Goal: Information Seeking & Learning: Learn about a topic

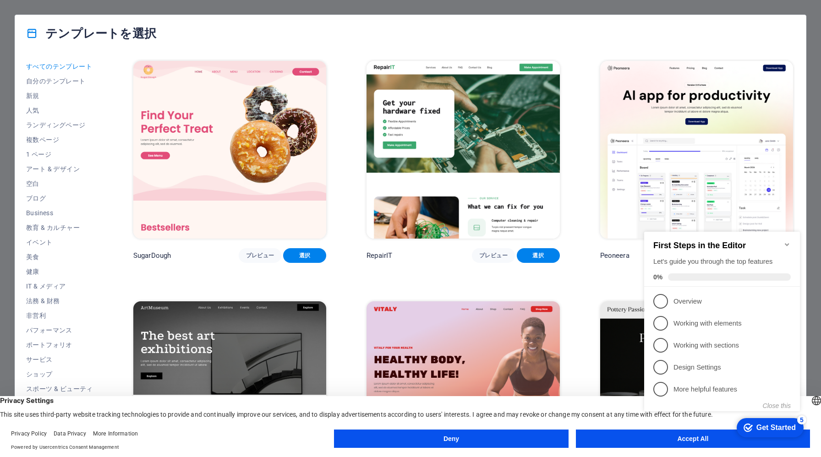
click at [789, 241] on icon "Minimize checklist" at bounding box center [786, 244] width 7 height 7
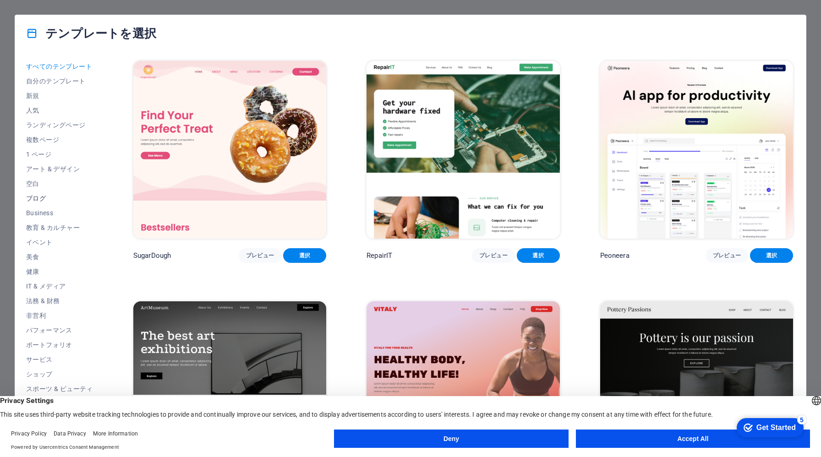
click at [44, 197] on span "ブログ" at bounding box center [59, 198] width 67 height 7
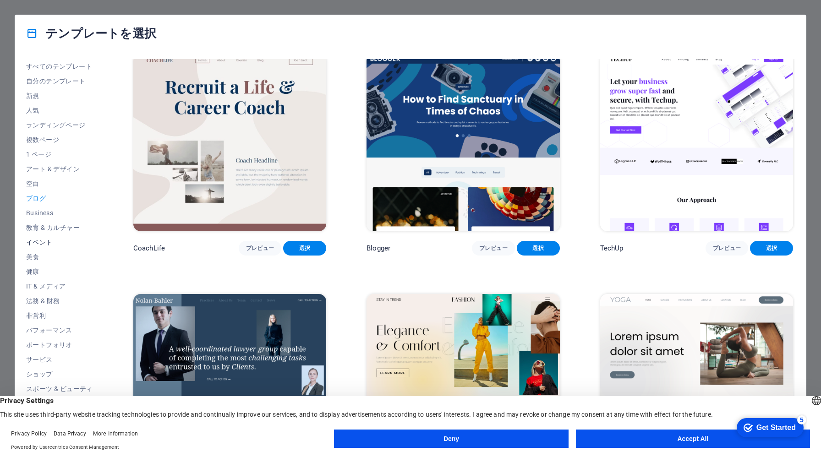
scroll to position [9, 0]
drag, startPoint x: 297, startPoint y: 400, endPoint x: 295, endPoint y: 438, distance: 38.1
click at [295, 438] on div "English Deutsch English Deutsch Privacy Settings This site uses third-party web…" at bounding box center [410, 426] width 821 height 61
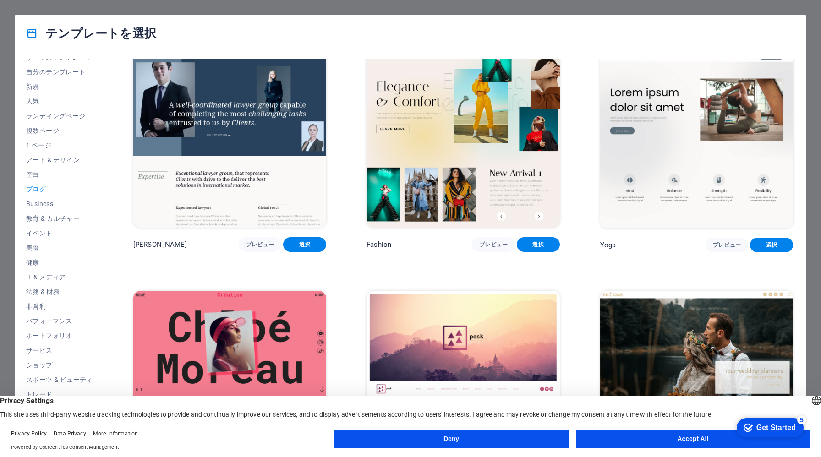
scroll to position [1273, 0]
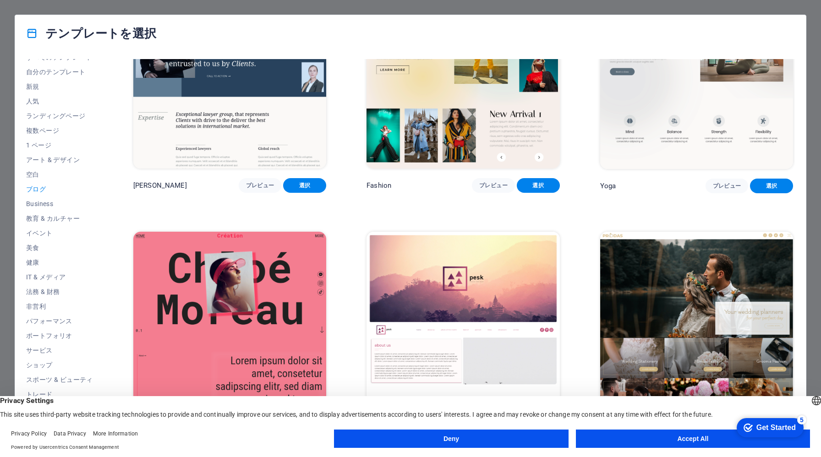
drag, startPoint x: 142, startPoint y: 401, endPoint x: 142, endPoint y: 416, distance: 15.1
click at [142, 416] on div "Privacy Settings This site uses third-party website tracking technologies to pr…" at bounding box center [410, 407] width 821 height 22
click at [432, 433] on button "Deny" at bounding box center [451, 439] width 234 height 18
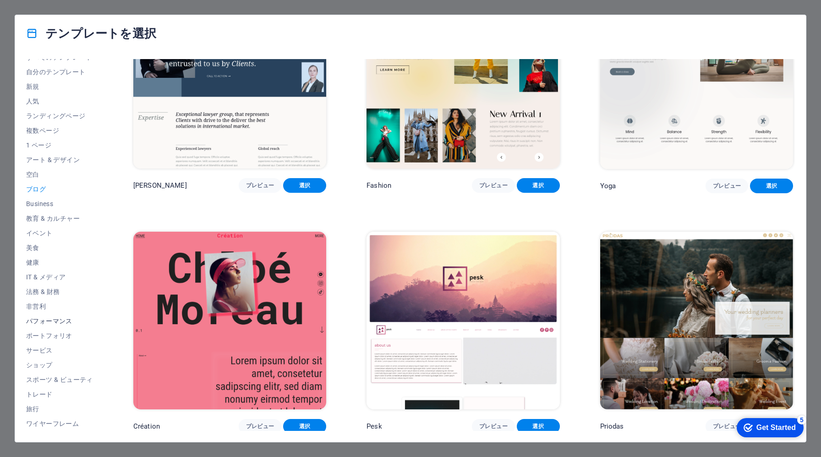
scroll to position [0, 0]
click at [49, 109] on span "人気" at bounding box center [59, 110] width 67 height 7
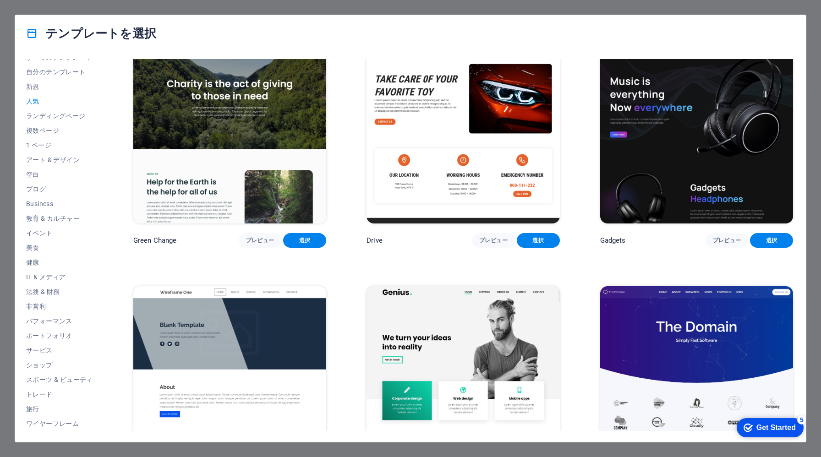
scroll to position [1027, 0]
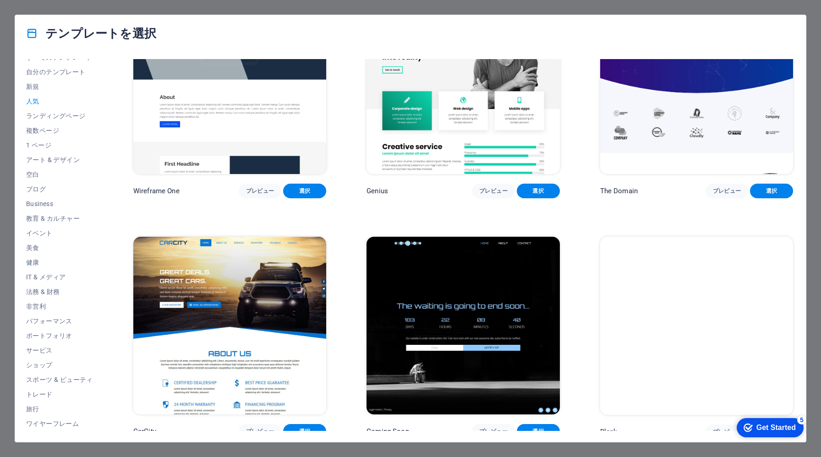
click at [763, 430] on div "Get Started" at bounding box center [775, 428] width 39 height 8
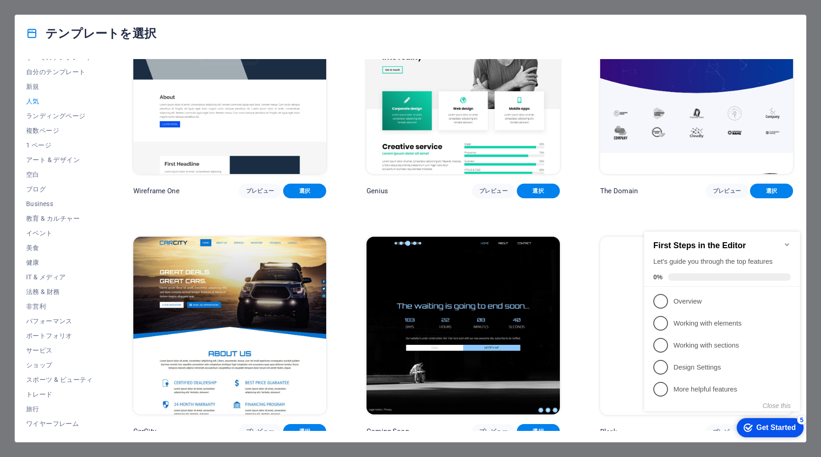
click at [765, 431] on div "Get Started" at bounding box center [775, 428] width 39 height 8
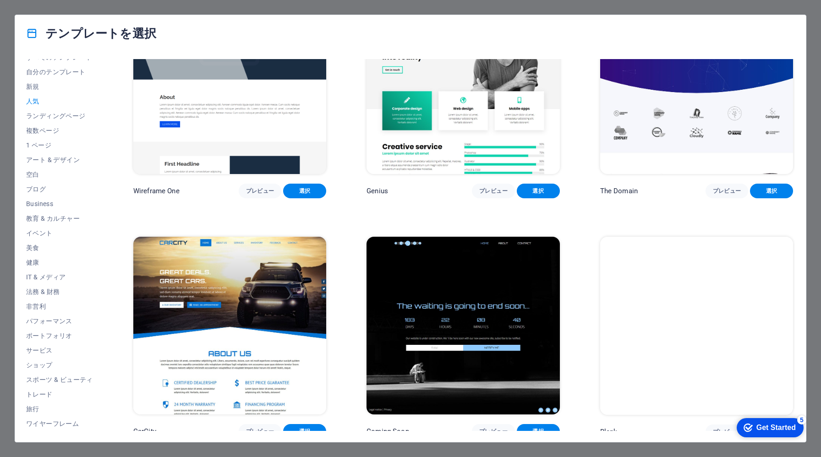
click at [796, 432] on div "Get Started" at bounding box center [775, 428] width 39 height 8
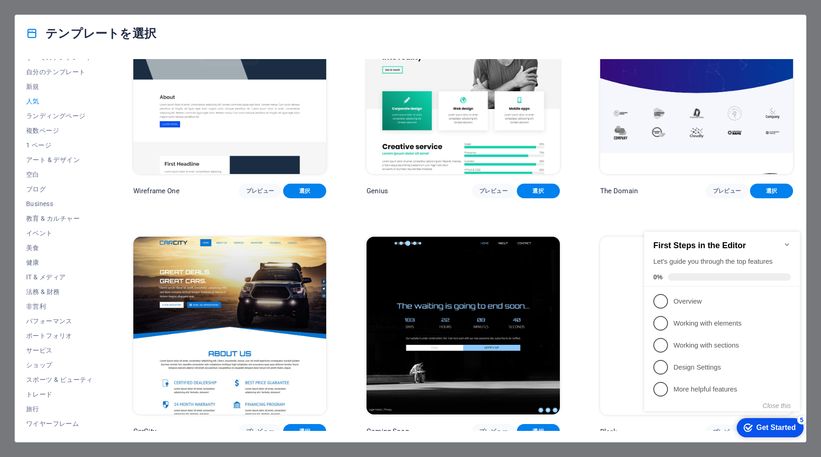
click at [765, 431] on div "Get Started" at bounding box center [775, 428] width 39 height 8
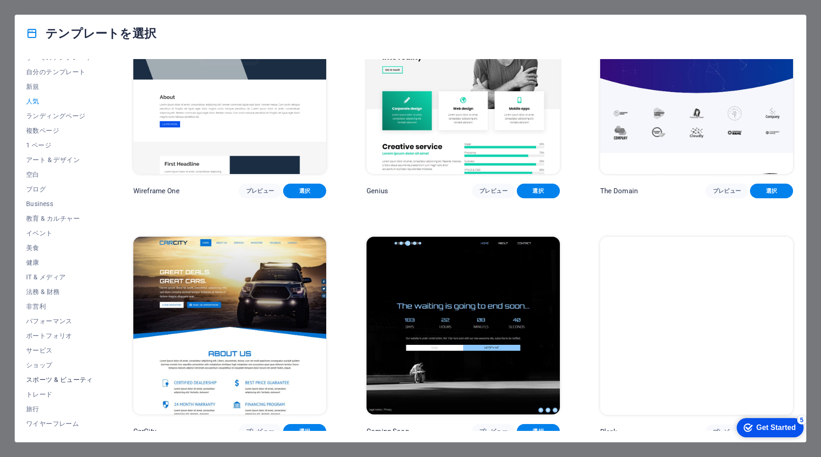
scroll to position [0, 0]
click at [32, 182] on span "空白" at bounding box center [59, 183] width 67 height 7
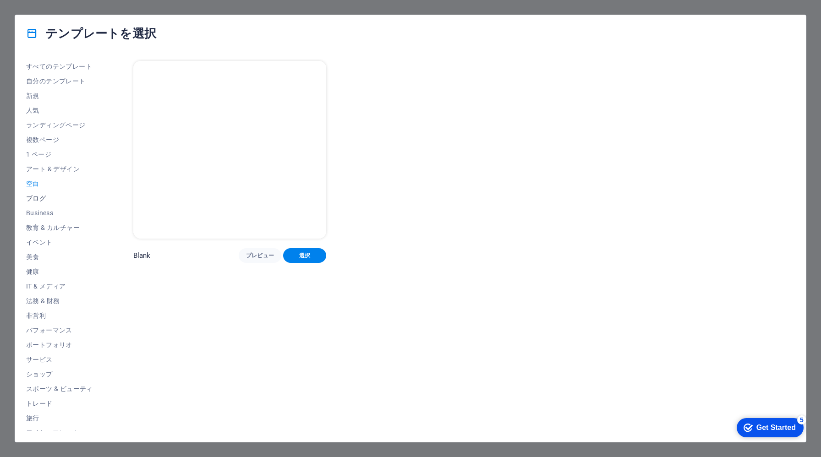
click at [40, 198] on span "ブログ" at bounding box center [59, 198] width 67 height 7
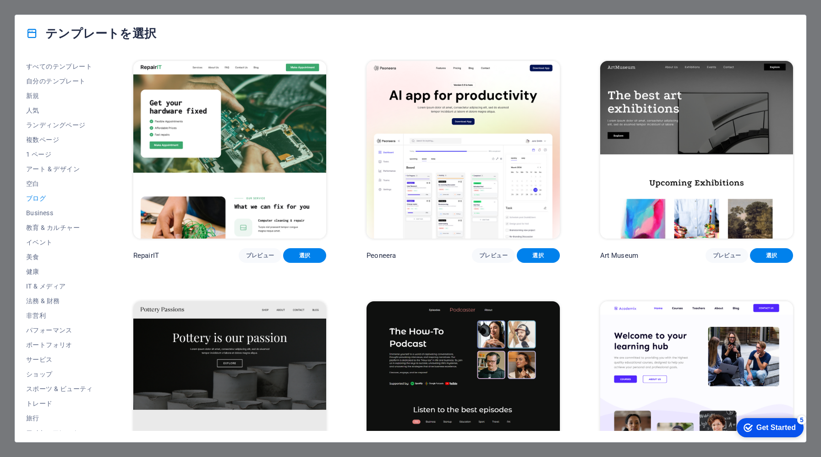
click at [40, 197] on span "ブログ" at bounding box center [59, 198] width 67 height 7
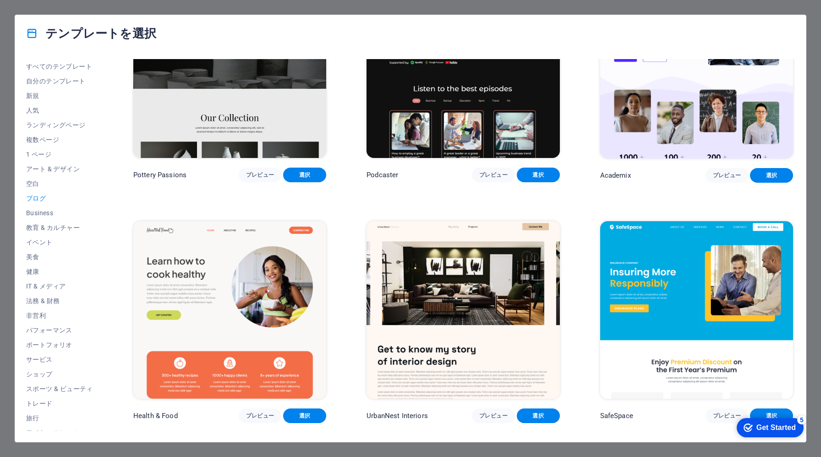
scroll to position [328, 0]
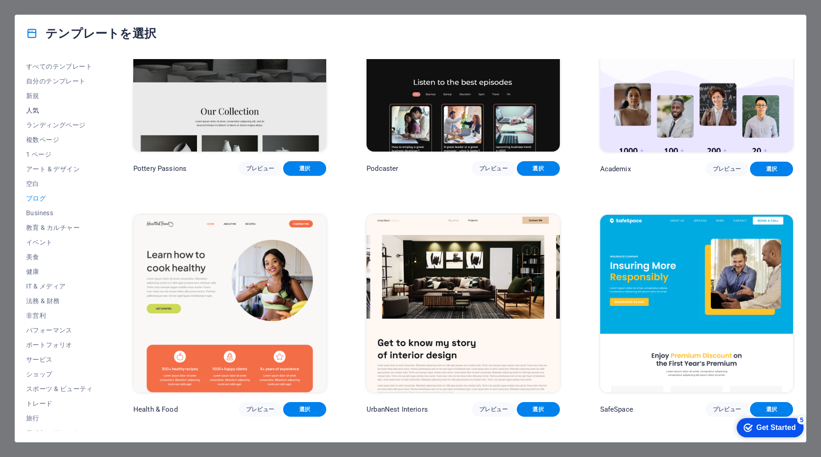
click at [35, 111] on span "人気" at bounding box center [59, 110] width 67 height 7
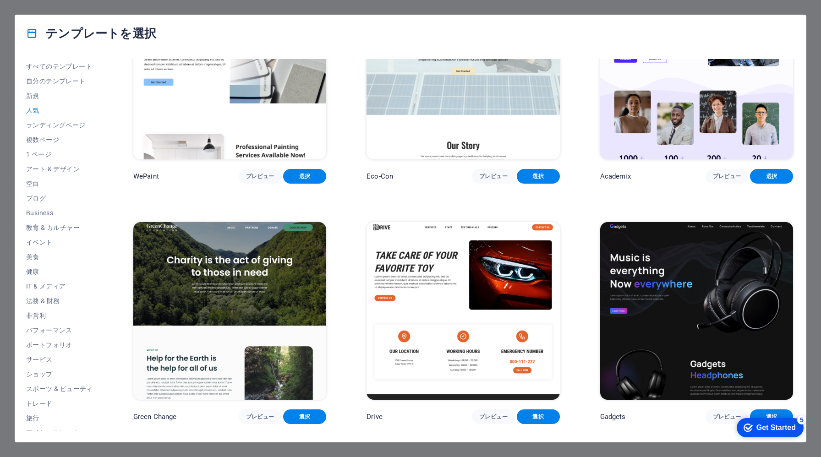
scroll to position [1027, 0]
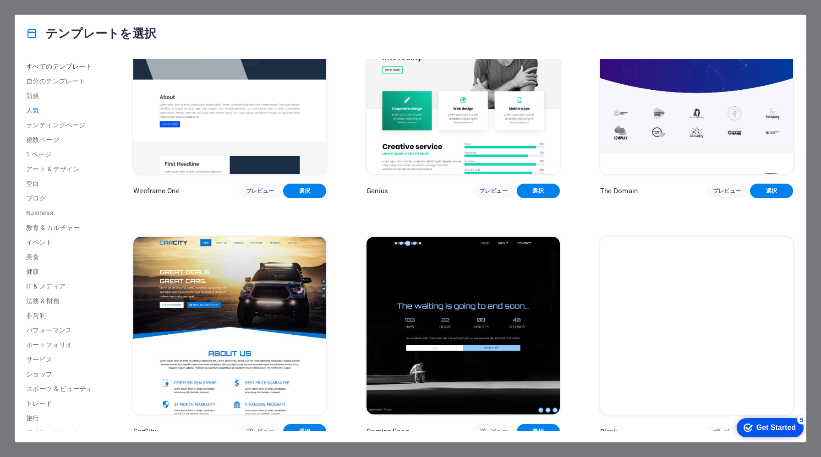
click at [55, 63] on span "すべてのテンプレート" at bounding box center [59, 66] width 67 height 7
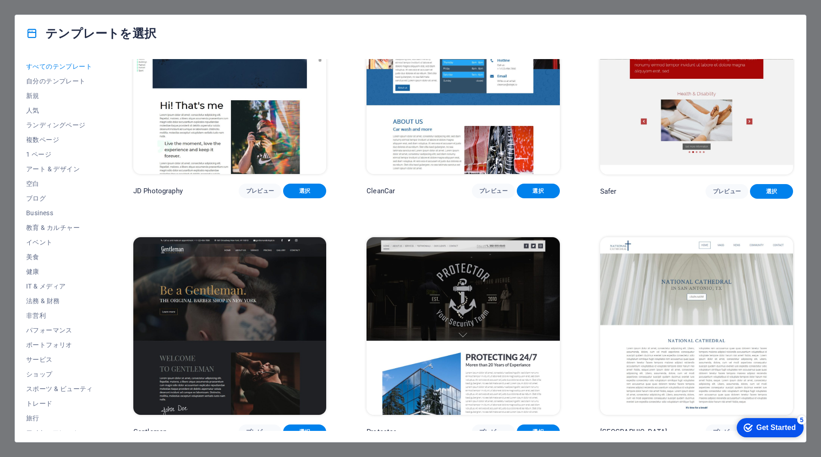
scroll to position [5117, 0]
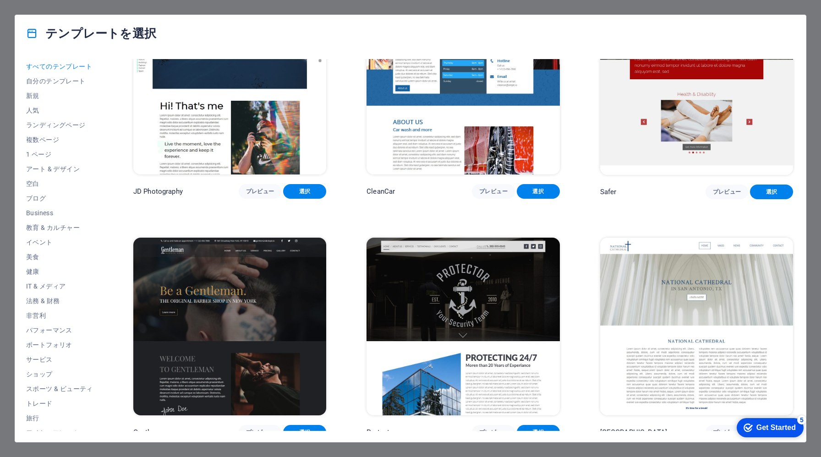
click at [111, 24] on div "テンプレートを選択" at bounding box center [410, 33] width 791 height 37
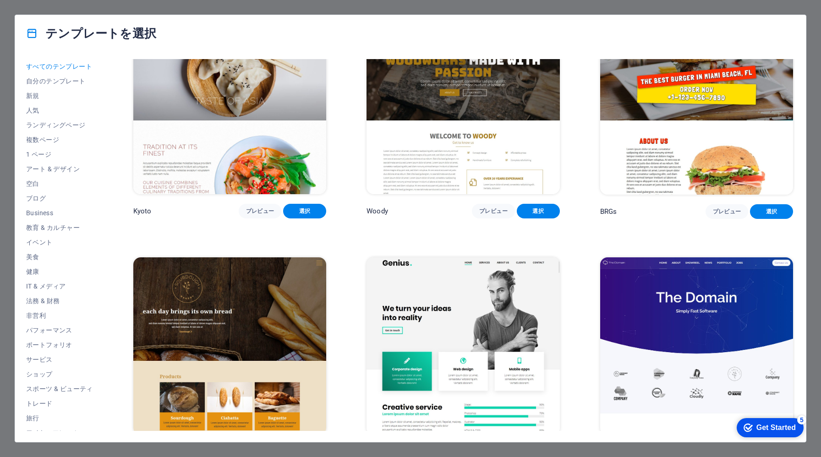
scroll to position [6060, 0]
click at [39, 96] on span "新規" at bounding box center [59, 95] width 67 height 7
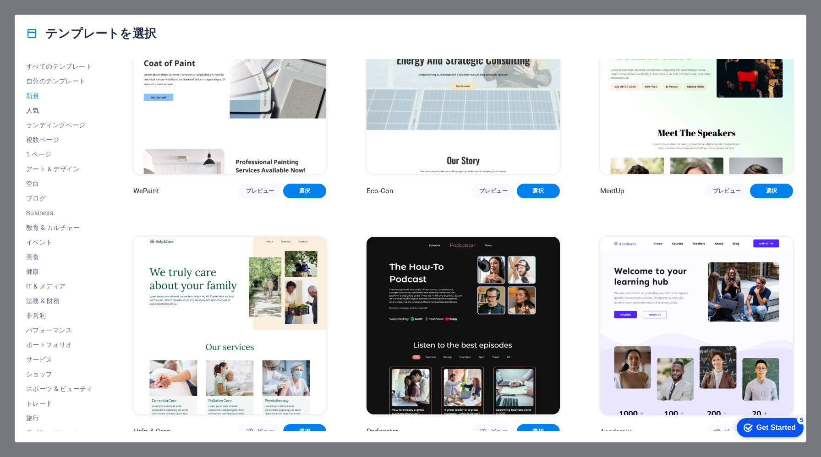
click at [38, 108] on span "人気" at bounding box center [59, 110] width 67 height 7
